Goal: Task Accomplishment & Management: Manage account settings

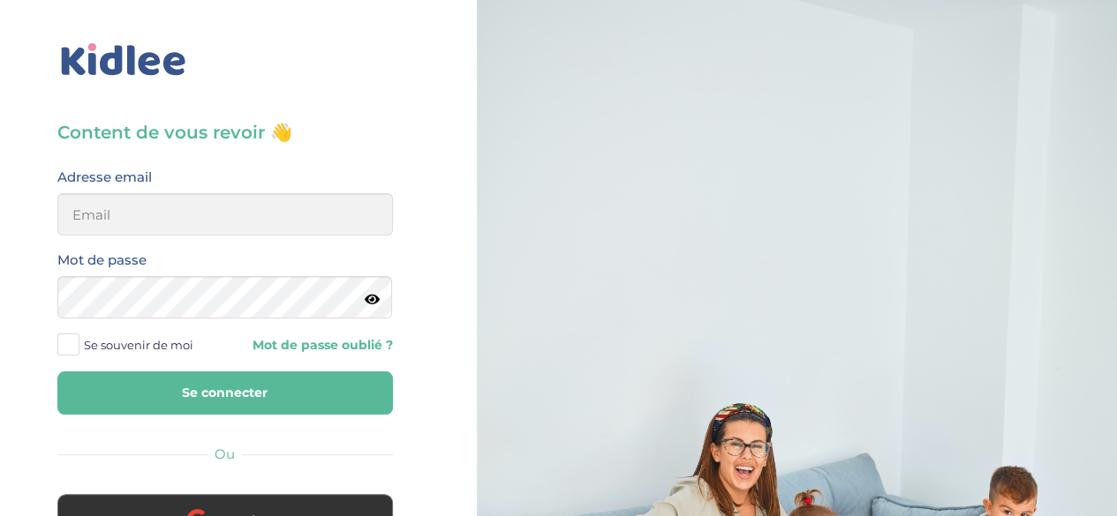
click at [88, 343] on span "Se souvenir de moi" at bounding box center [138, 345] width 109 height 23
click at [0, 0] on input "Se souvenir de moi" at bounding box center [0, 0] width 0 height 0
click at [169, 217] on input "email" at bounding box center [224, 214] width 335 height 42
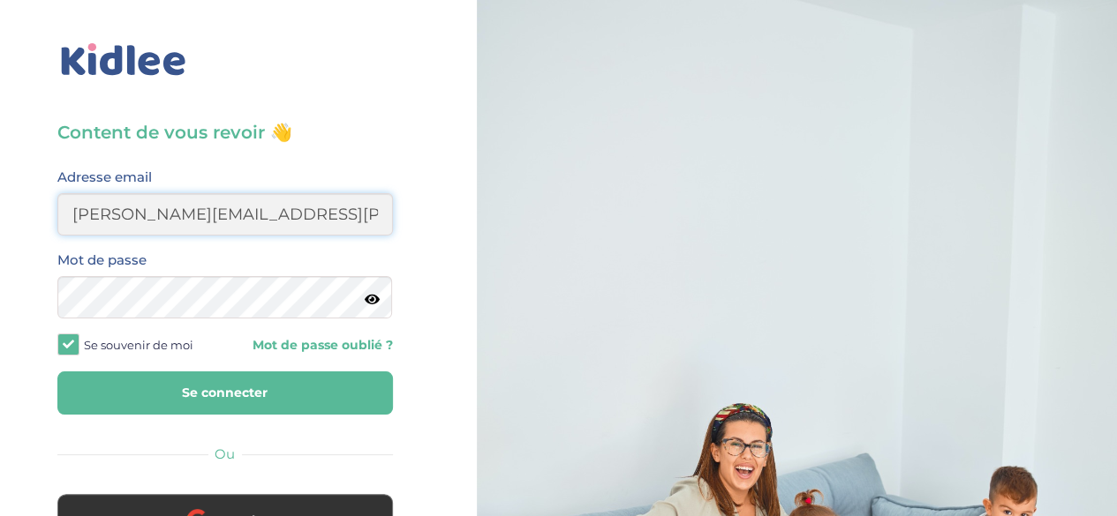
type input "diane.sergent@hotmail.fr"
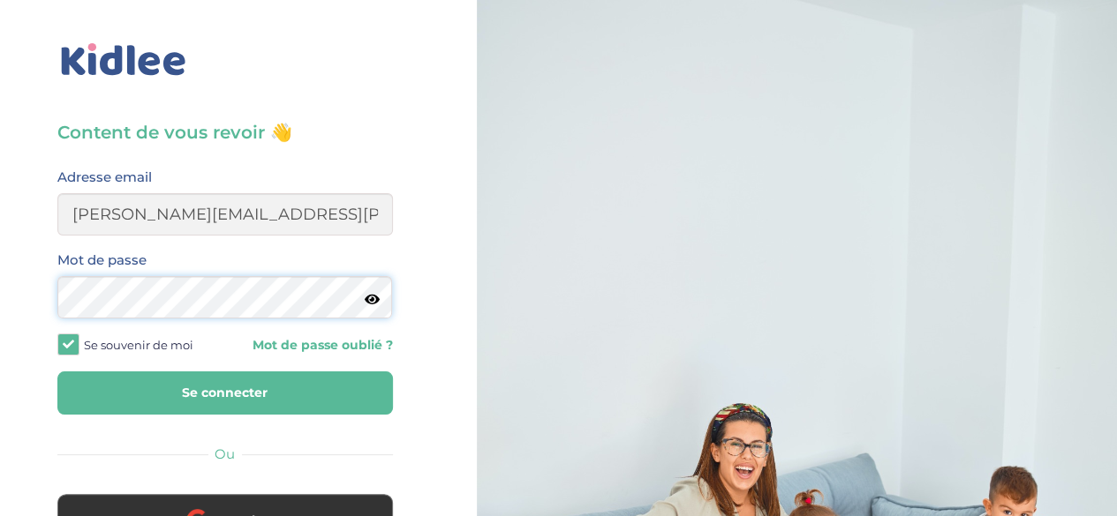
click at [57, 372] on button "Se connecter" at bounding box center [224, 393] width 335 height 43
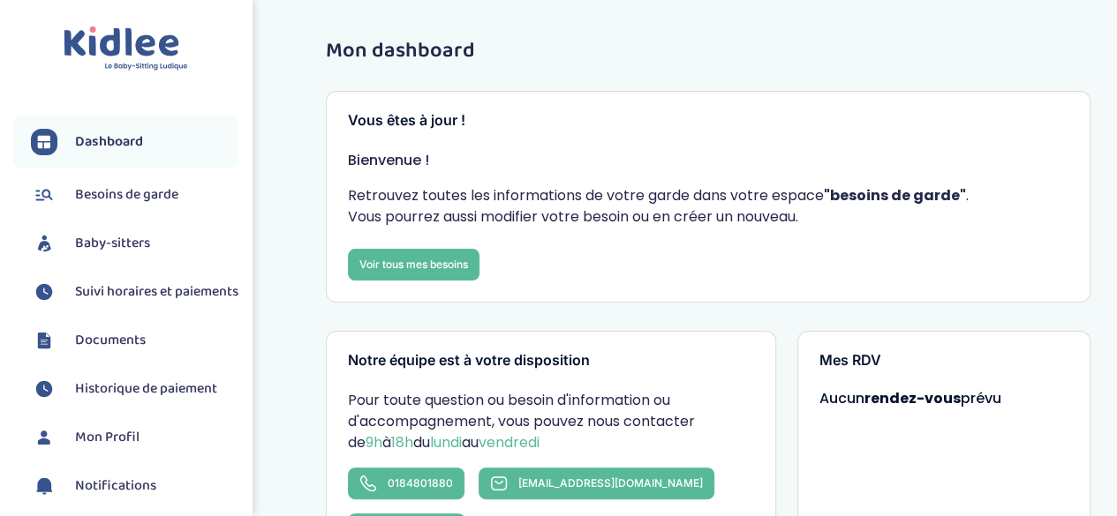
click at [125, 245] on span "Baby-sitters" at bounding box center [112, 243] width 75 height 21
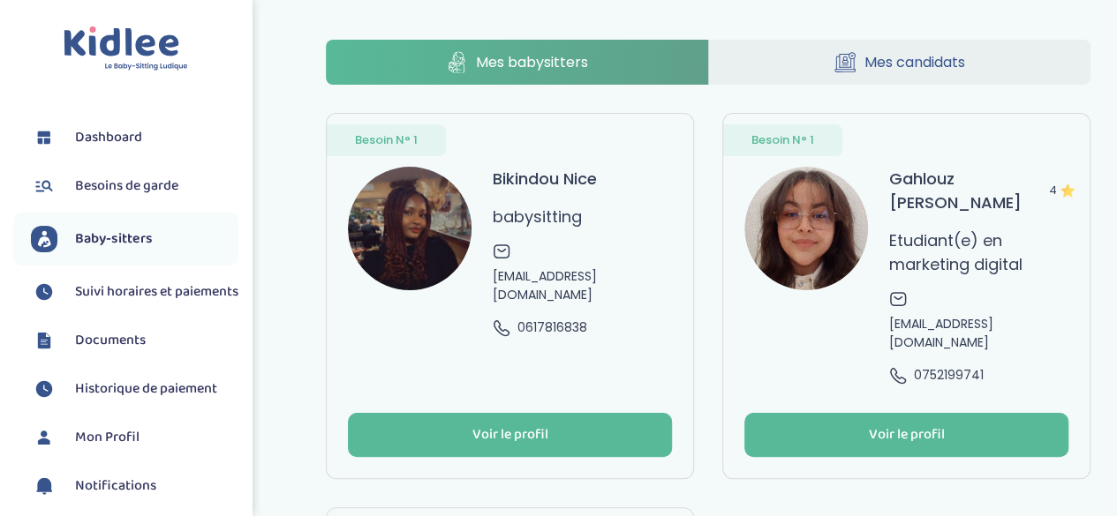
click at [117, 294] on span "Suivi horaires et paiements" at bounding box center [156, 292] width 163 height 21
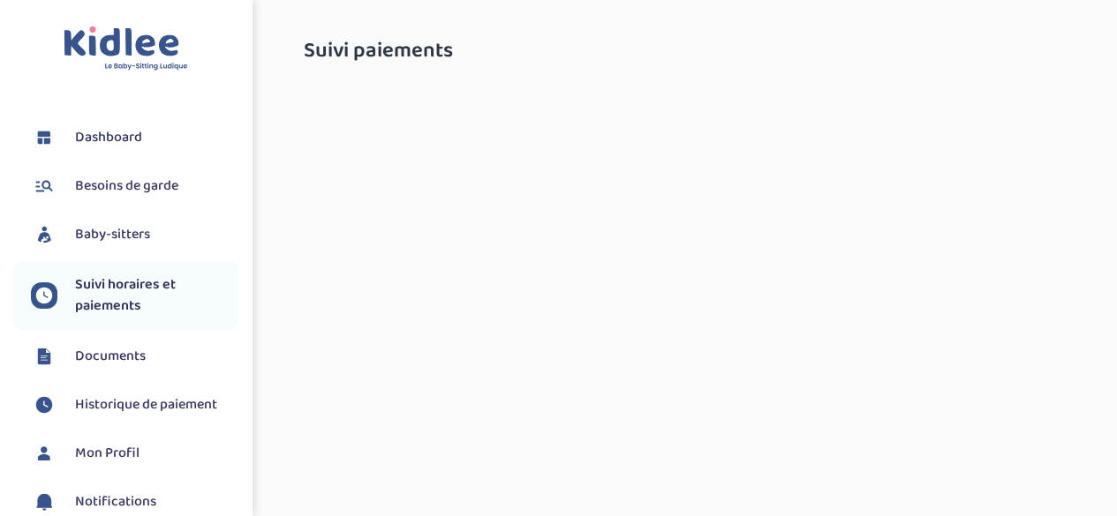
select select "septembre 2025"
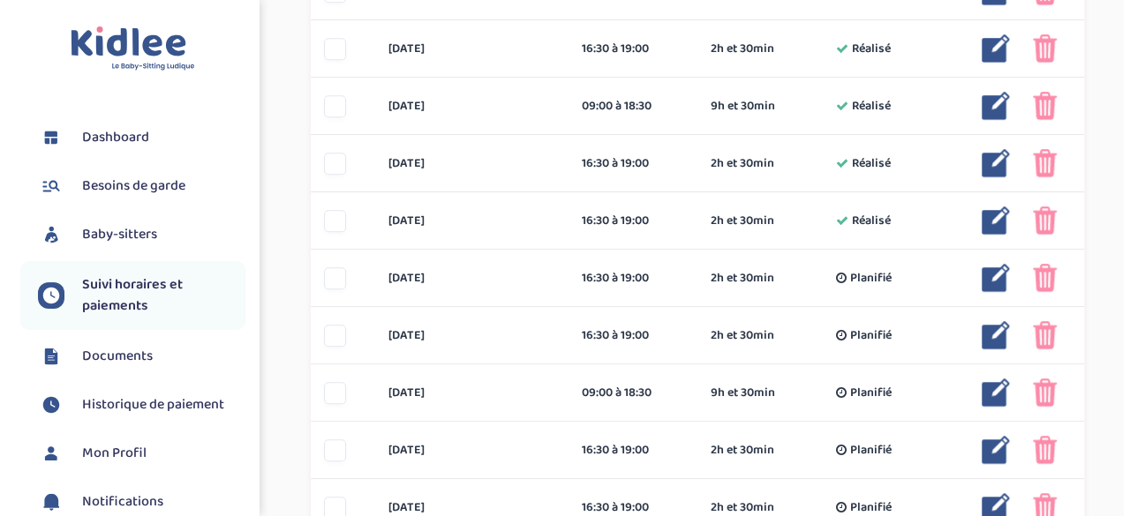
scroll to position [521, 0]
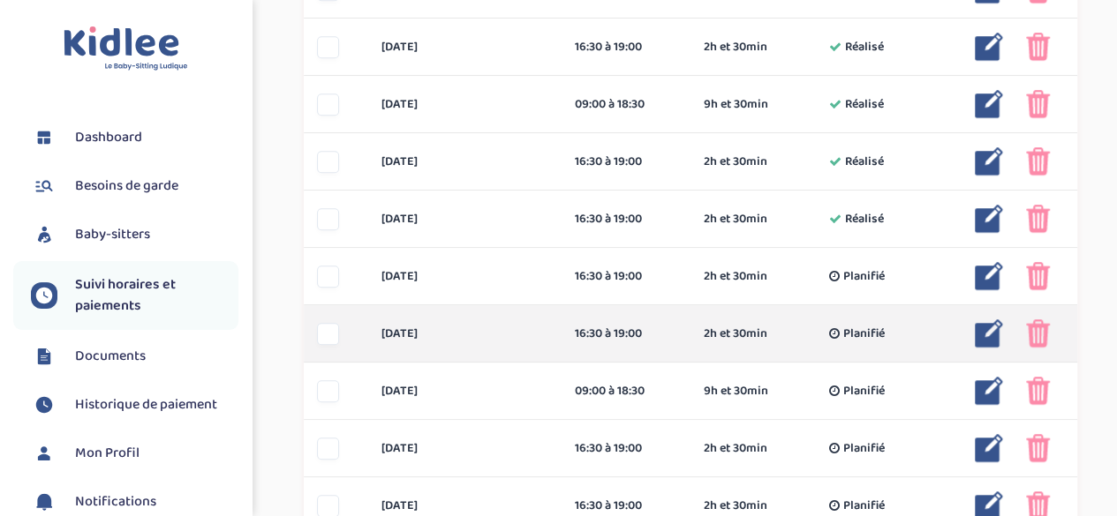
click at [995, 324] on img at bounding box center [989, 334] width 28 height 28
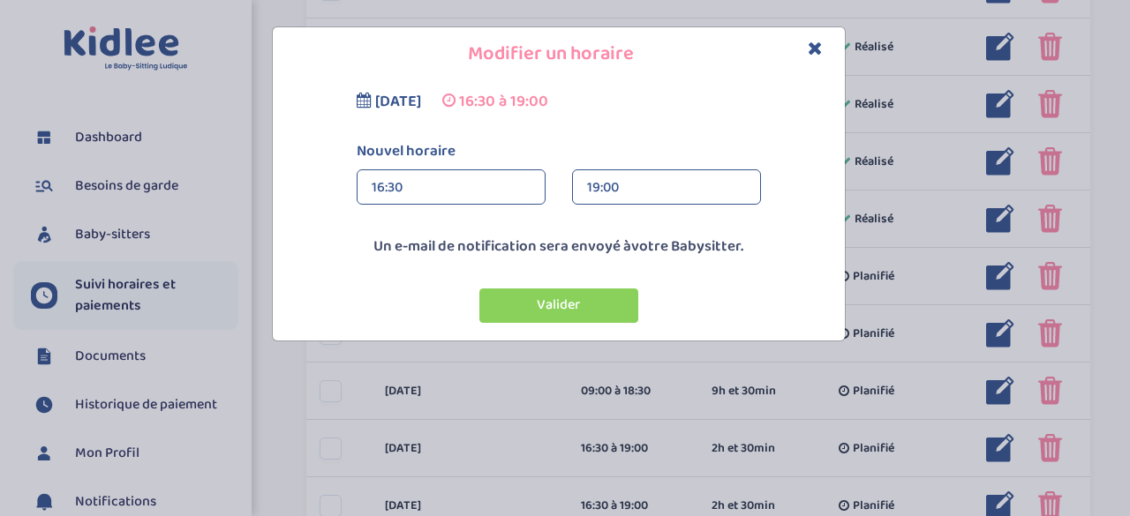
click at [674, 173] on div "19:00" at bounding box center [666, 187] width 159 height 35
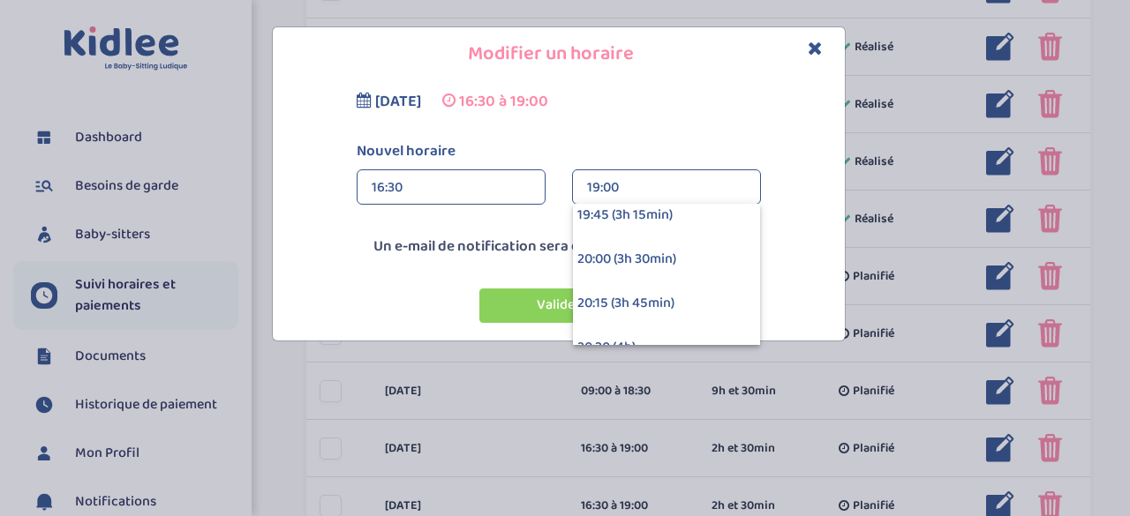
scroll to position [516, 0]
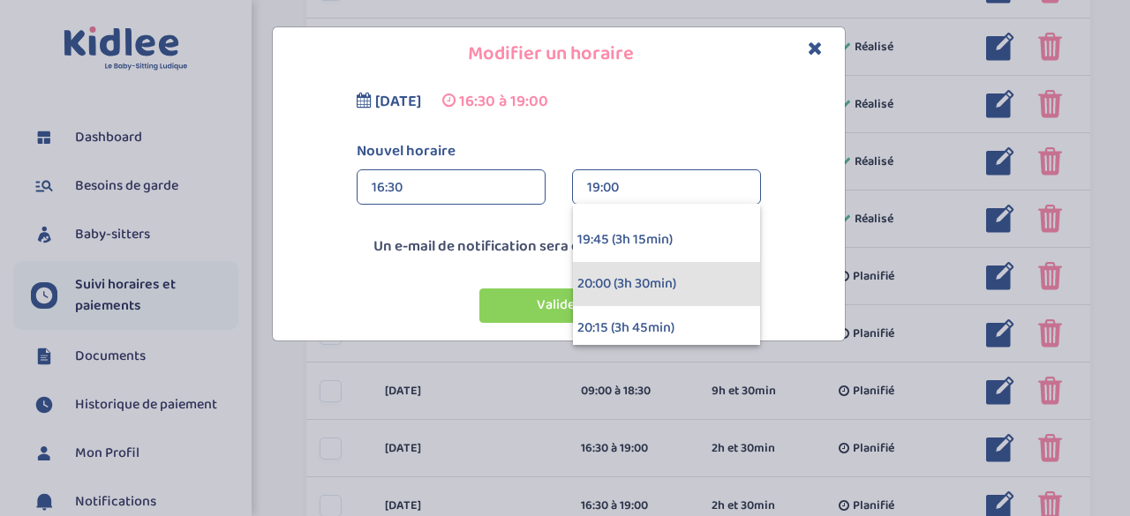
click at [615, 285] on div "20:00 (3h 30min)" at bounding box center [666, 284] width 187 height 44
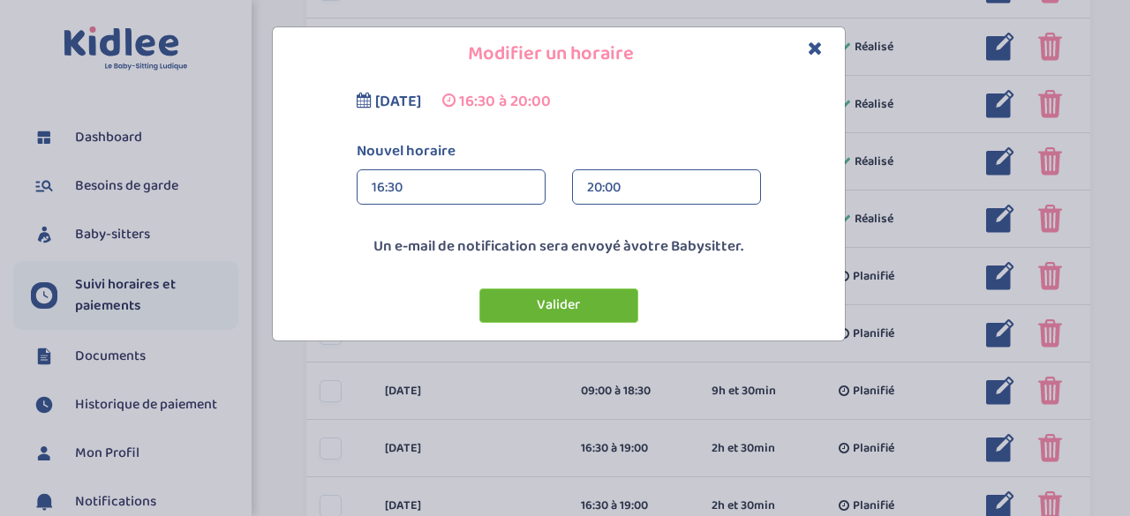
click at [558, 310] on button "Valider" at bounding box center [558, 306] width 159 height 34
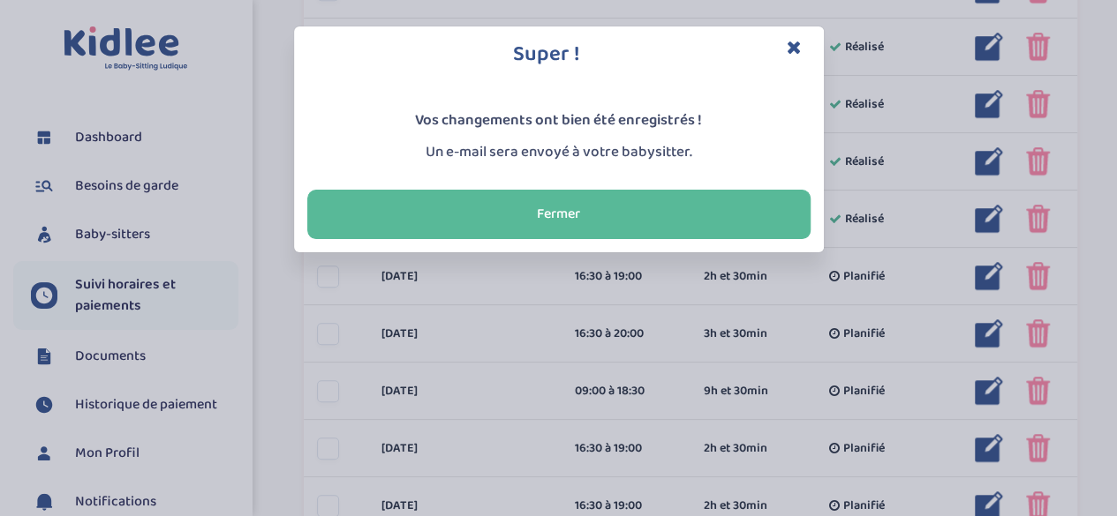
click at [794, 51] on icon "Close" at bounding box center [794, 47] width 15 height 19
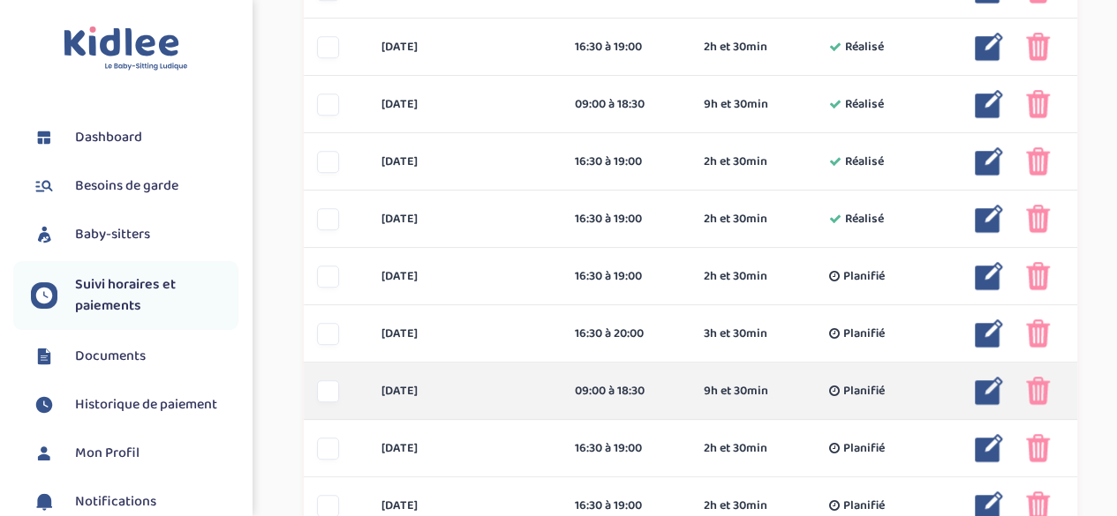
click at [982, 395] on img at bounding box center [989, 391] width 28 height 28
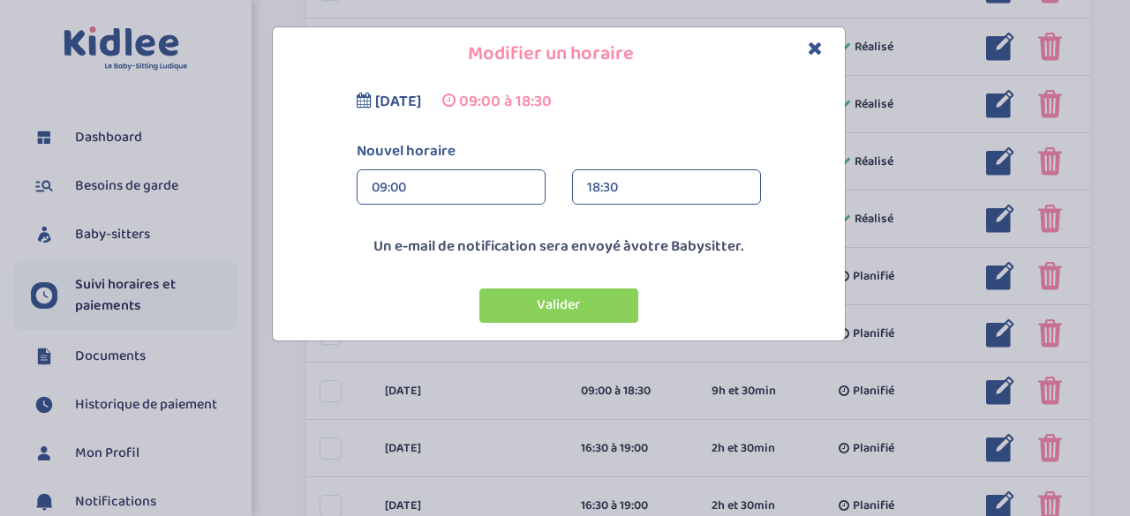
click at [463, 192] on div "09:00" at bounding box center [451, 187] width 159 height 35
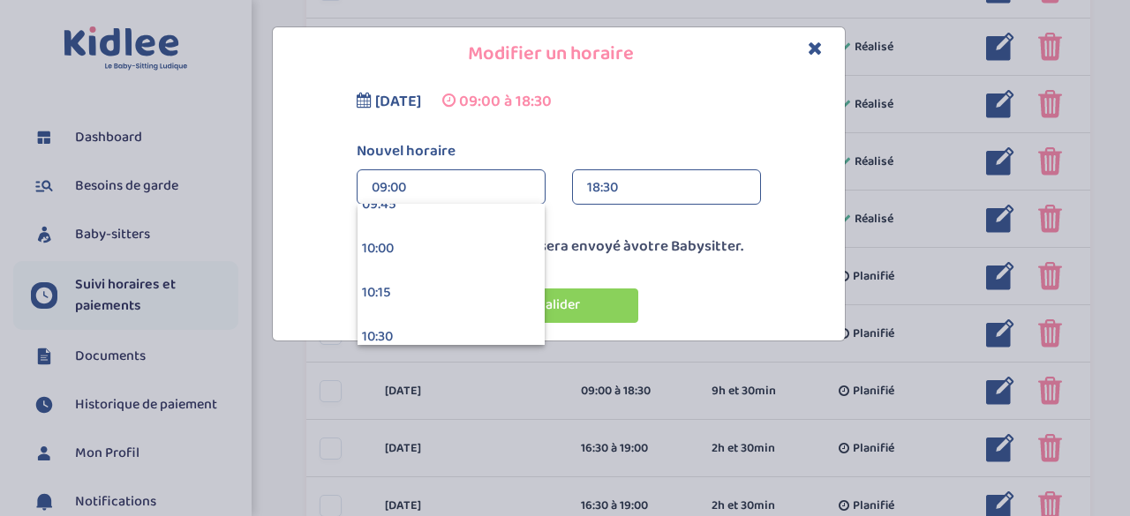
scroll to position [1640, 0]
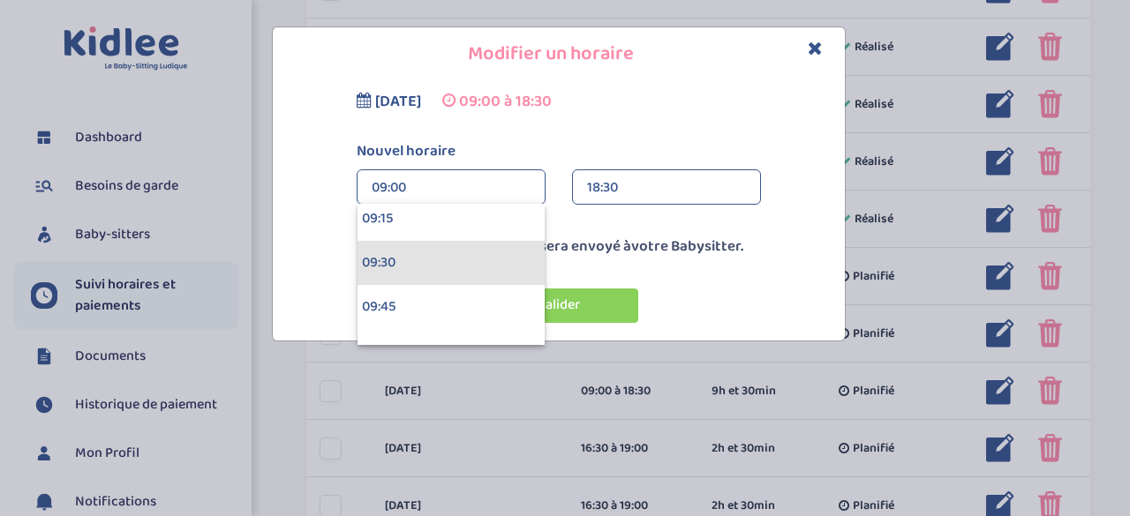
click at [447, 262] on div "09:30" at bounding box center [451, 263] width 187 height 44
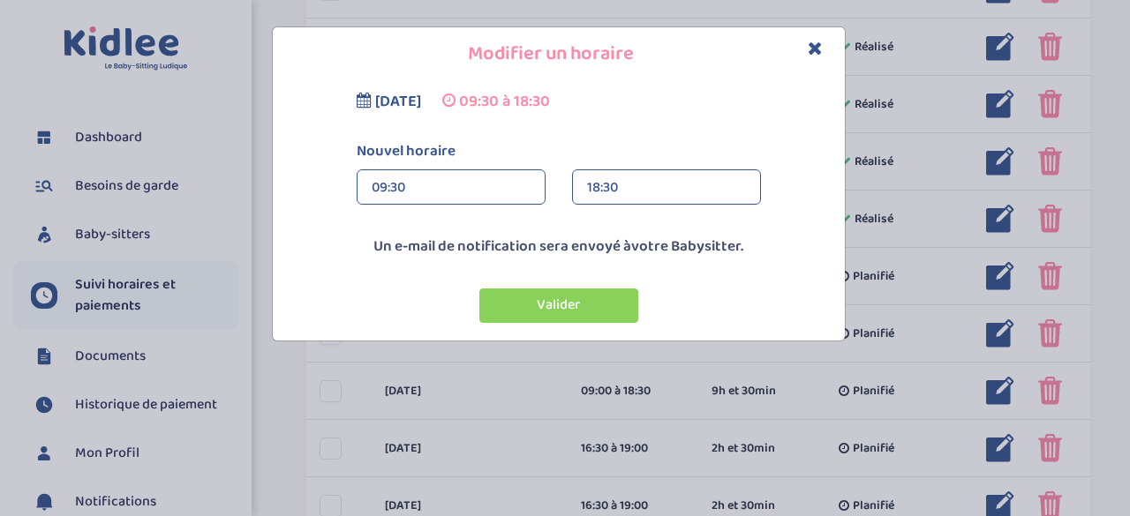
click at [650, 194] on div "18:30" at bounding box center [666, 187] width 159 height 35
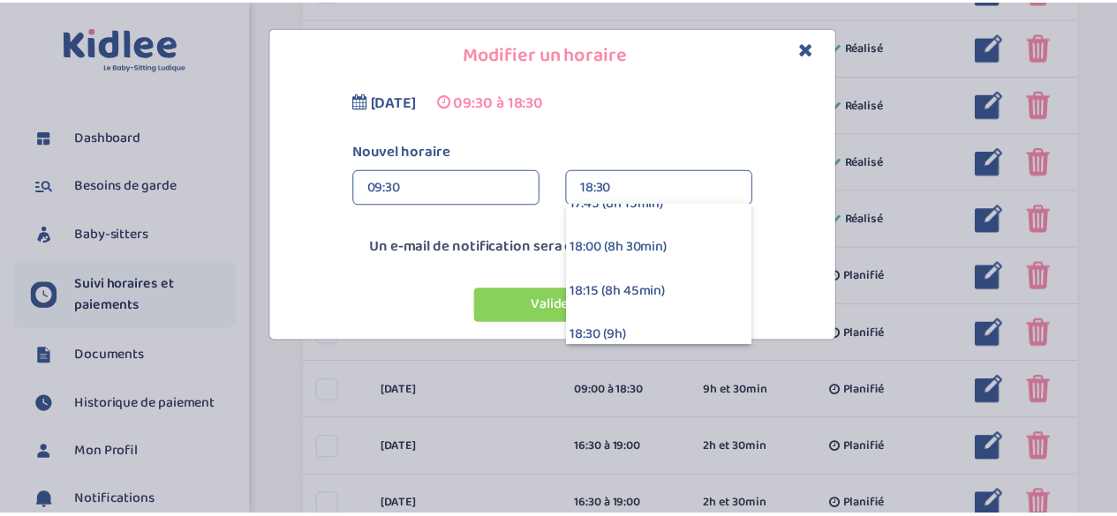
scroll to position [1409, 0]
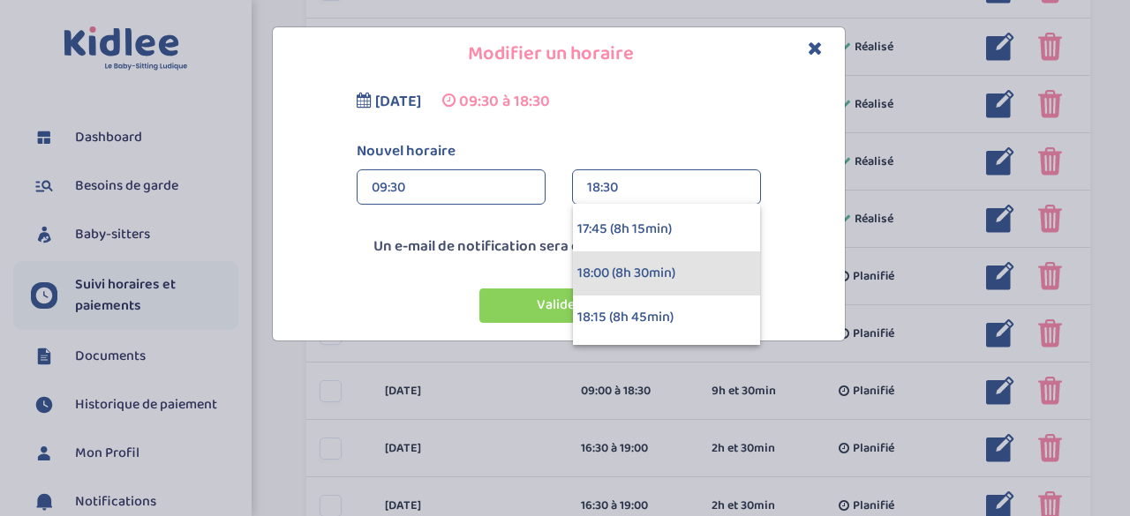
click at [632, 272] on div "18:00 (8h 30min)" at bounding box center [666, 274] width 187 height 44
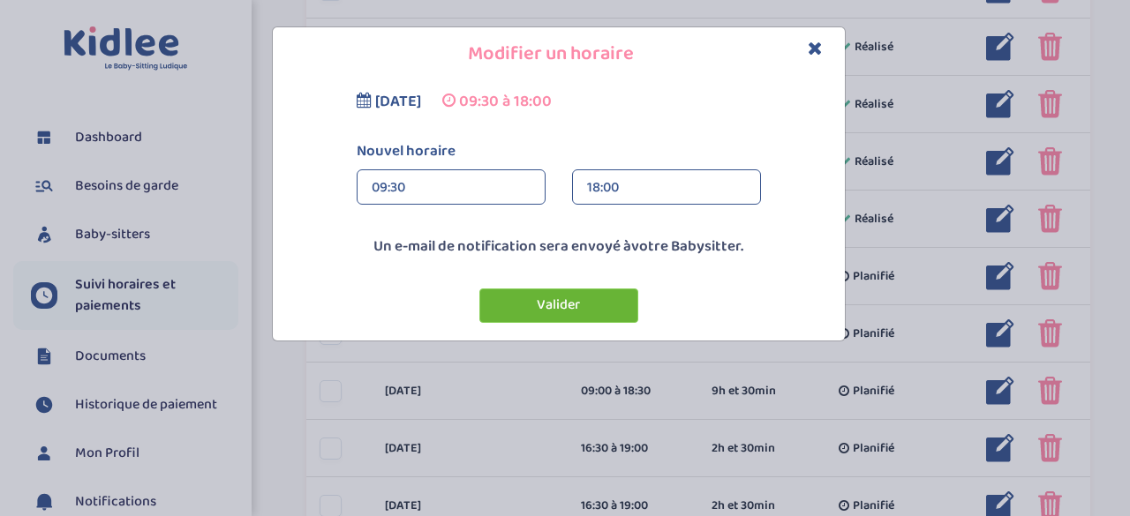
click at [561, 314] on button "Valider" at bounding box center [558, 306] width 159 height 34
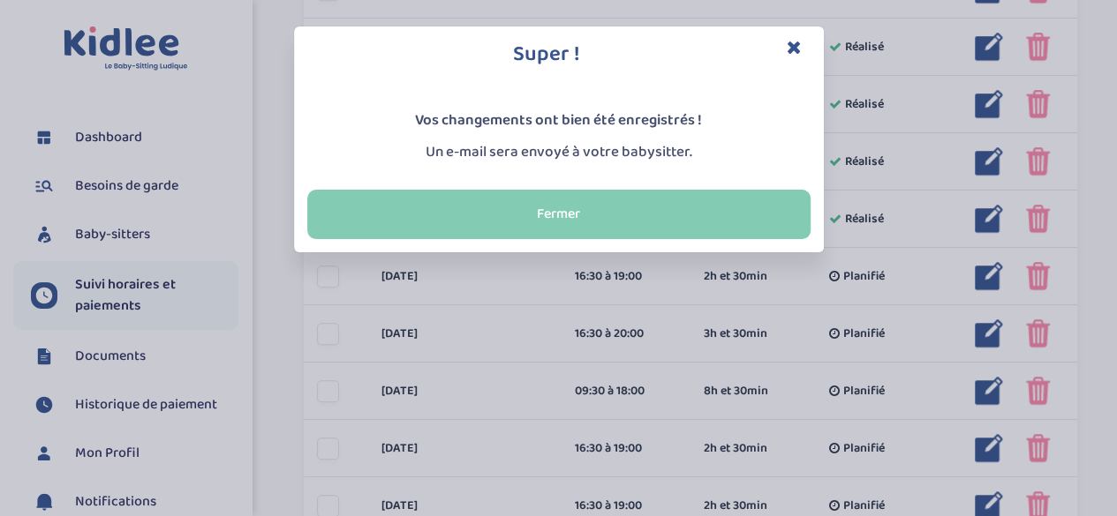
click at [651, 206] on button "Fermer" at bounding box center [558, 214] width 503 height 49
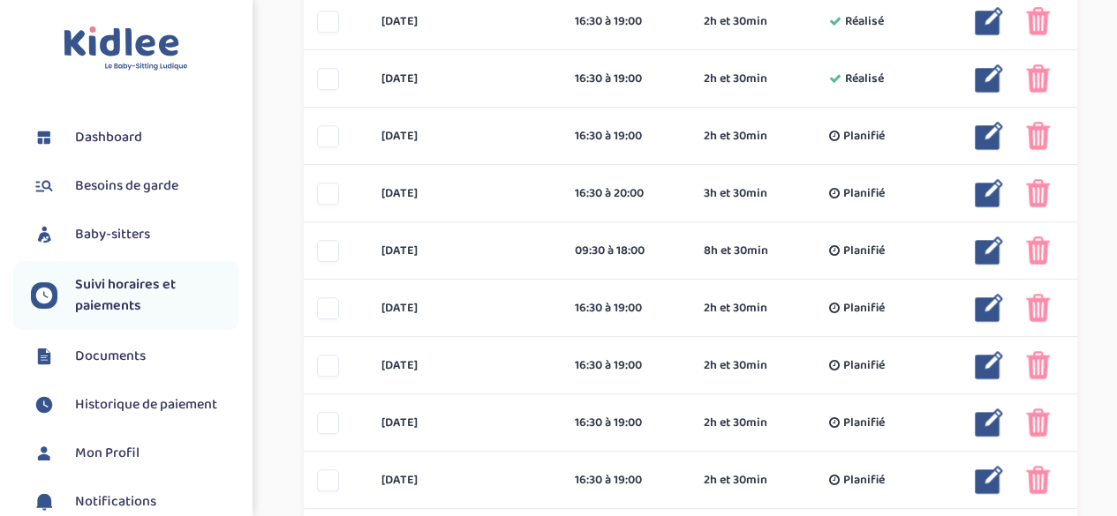
scroll to position [633, 0]
